Goal: Task Accomplishment & Management: Manage account settings

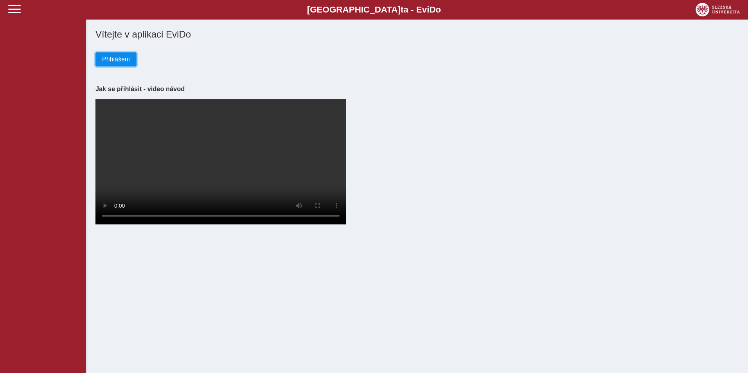
click at [121, 62] on span "Přihlášení" at bounding box center [116, 59] width 28 height 7
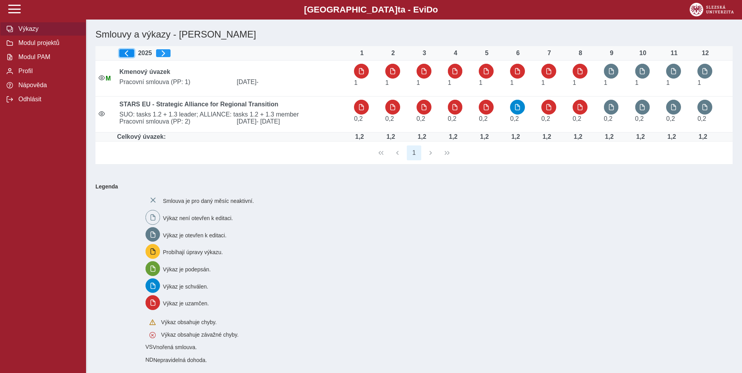
click at [134, 52] on button "button" at bounding box center [126, 53] width 15 height 8
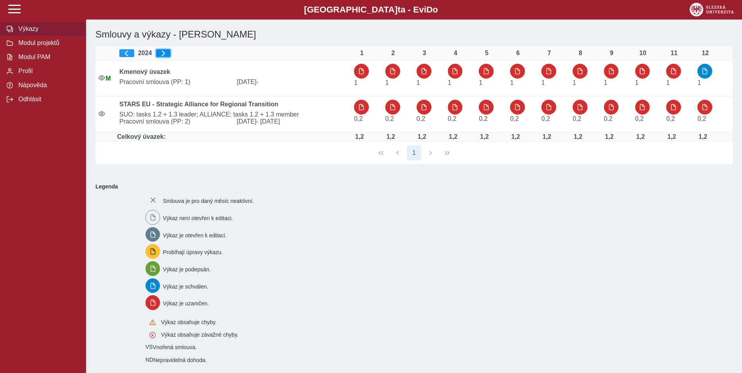
click at [166, 52] on span "button" at bounding box center [163, 53] width 6 height 6
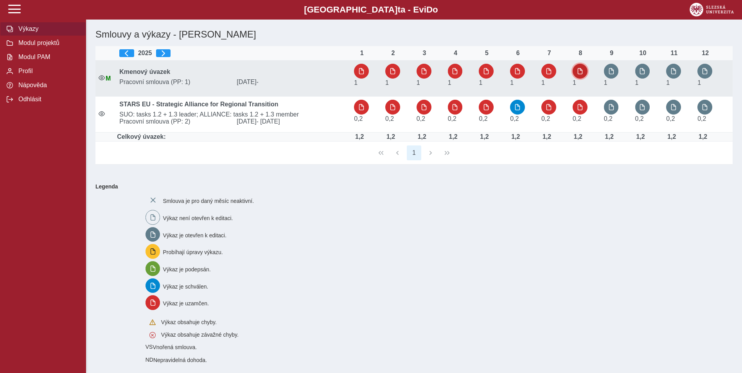
click at [579, 67] on button "button" at bounding box center [580, 71] width 15 height 15
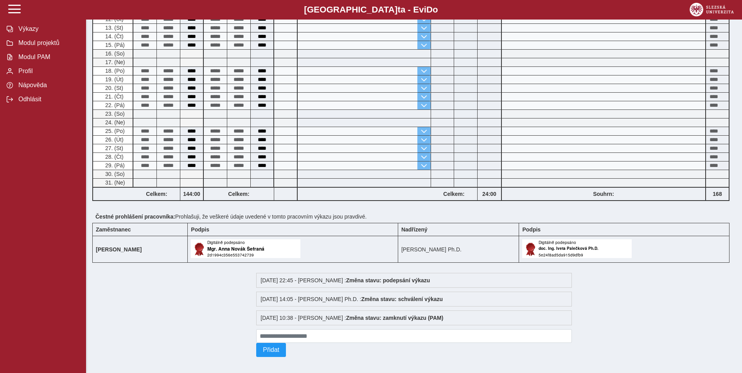
scroll to position [297, 0]
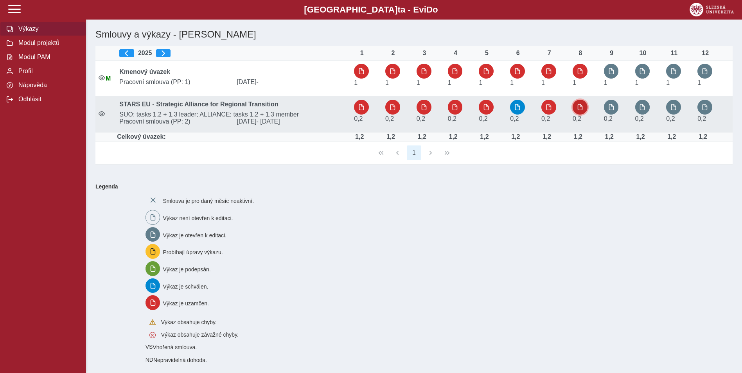
click at [583, 107] on span "button" at bounding box center [580, 107] width 6 height 6
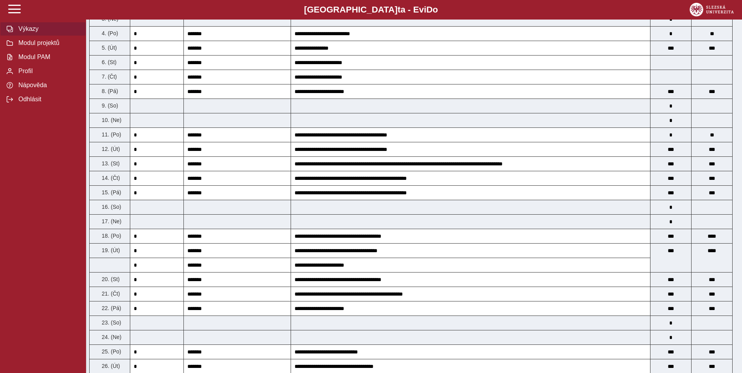
scroll to position [78, 0]
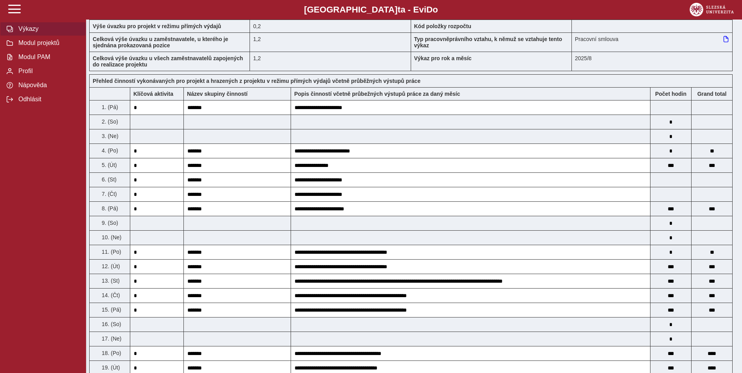
click at [19, 29] on span "Výkazy" at bounding box center [47, 28] width 63 height 7
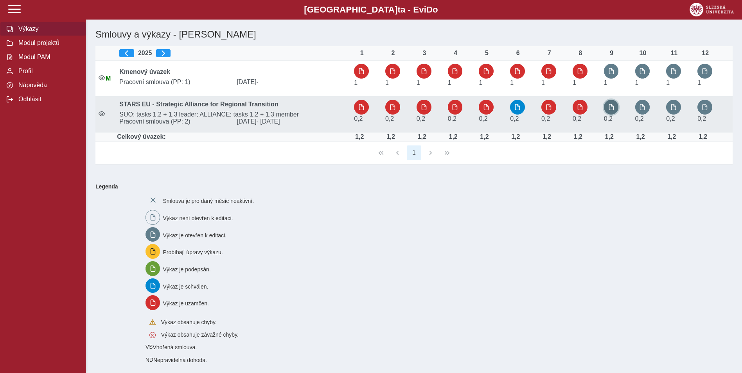
click at [615, 105] on button "button" at bounding box center [611, 107] width 15 height 15
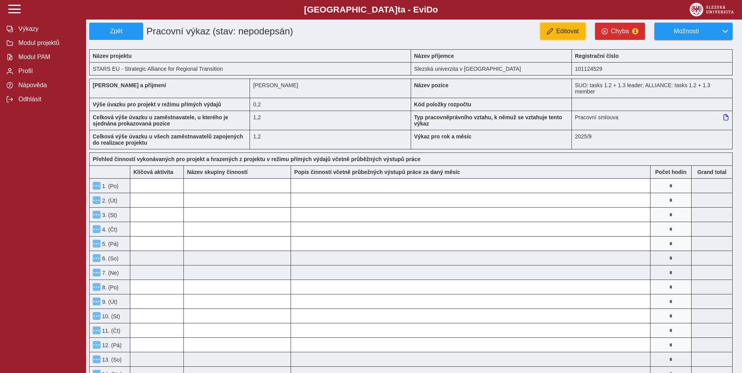
click at [559, 25] on button "Editovat" at bounding box center [562, 31] width 45 height 17
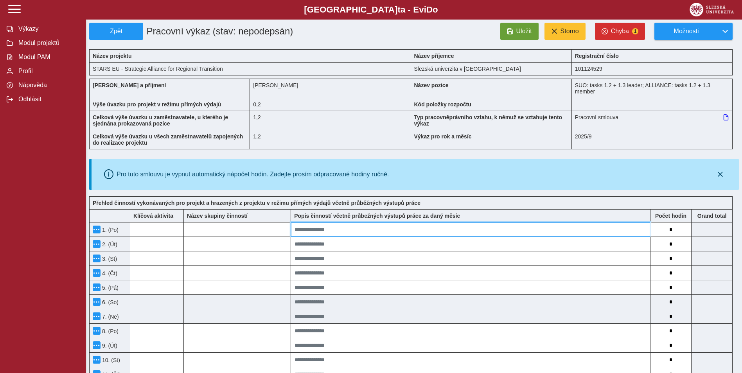
click at [343, 227] on input at bounding box center [470, 230] width 359 height 14
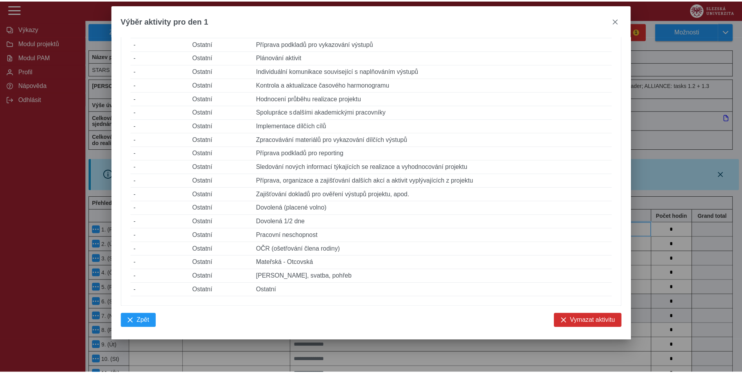
scroll to position [351, 0]
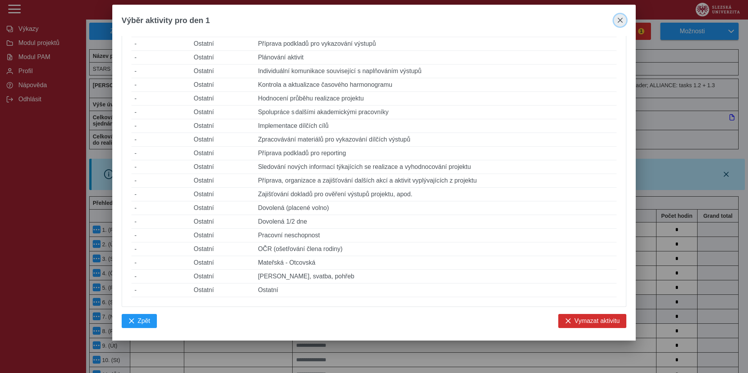
click at [618, 20] on span "close" at bounding box center [620, 20] width 6 height 6
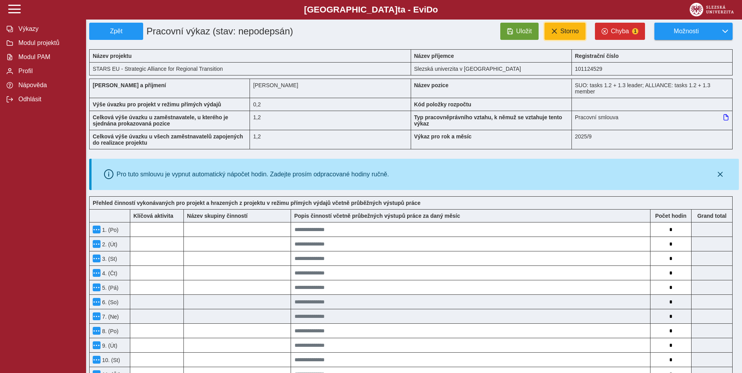
click at [551, 32] on button "Storno" at bounding box center [565, 31] width 41 height 17
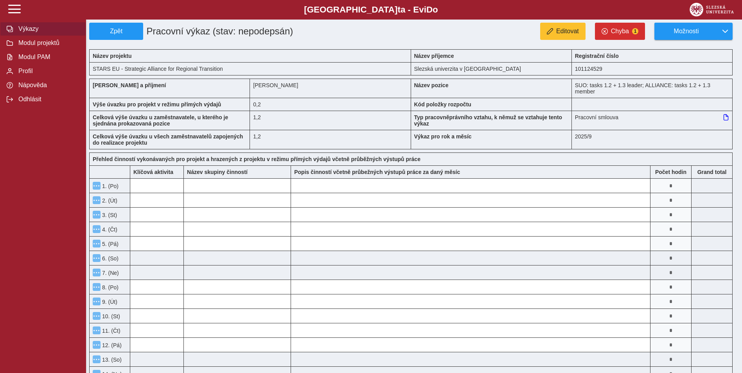
click at [27, 30] on span "Výkazy" at bounding box center [47, 28] width 63 height 7
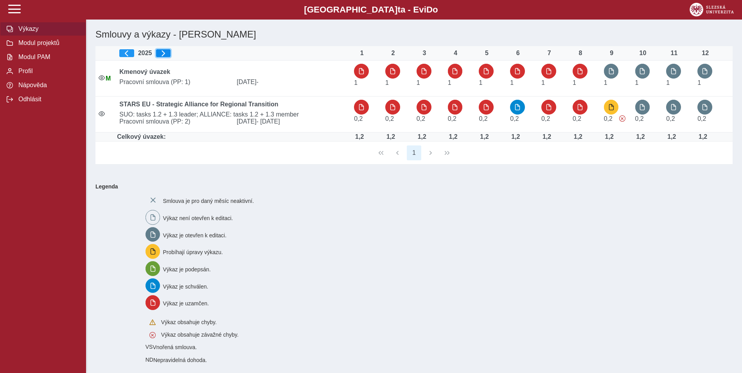
click at [166, 54] on span "button" at bounding box center [163, 53] width 6 height 6
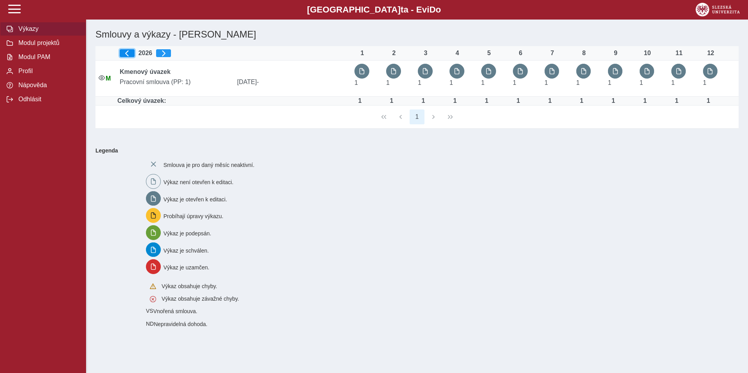
click at [130, 54] on span "button" at bounding box center [127, 53] width 6 height 6
